Goal: Task Accomplishment & Management: Manage account settings

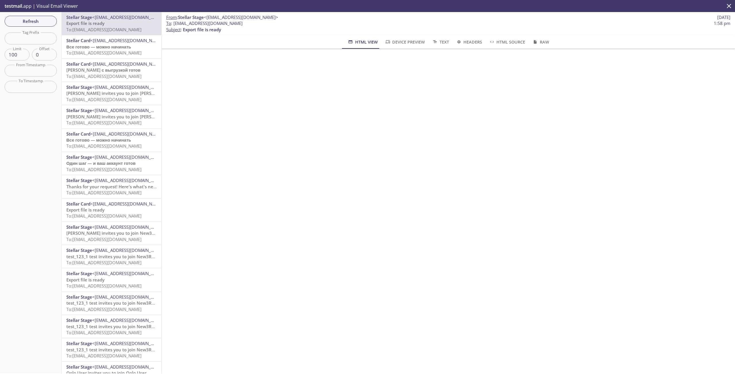
drag, startPoint x: 240, startPoint y: 23, endPoint x: 174, endPoint y: 22, distance: 66.9
click at [174, 22] on span "To : gulnara.121@inbox.testmail.app 1:58 pm" at bounding box center [448, 23] width 564 height 6
copy span "[EMAIL_ADDRESS][DOMAIN_NAME]"
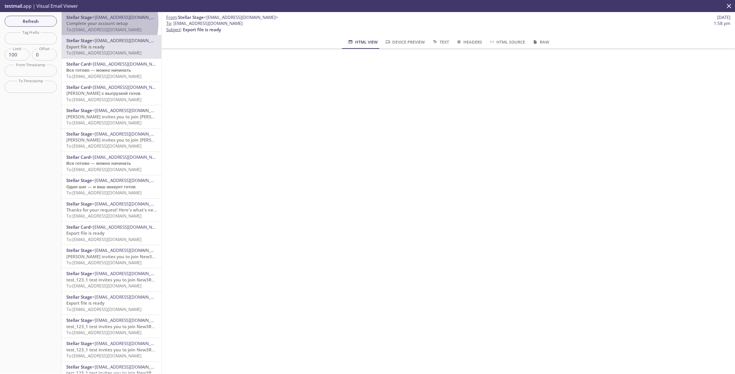
click at [89, 22] on span "Complete your account setup" at bounding box center [96, 23] width 61 height 6
